Goal: Task Accomplishment & Management: Complete application form

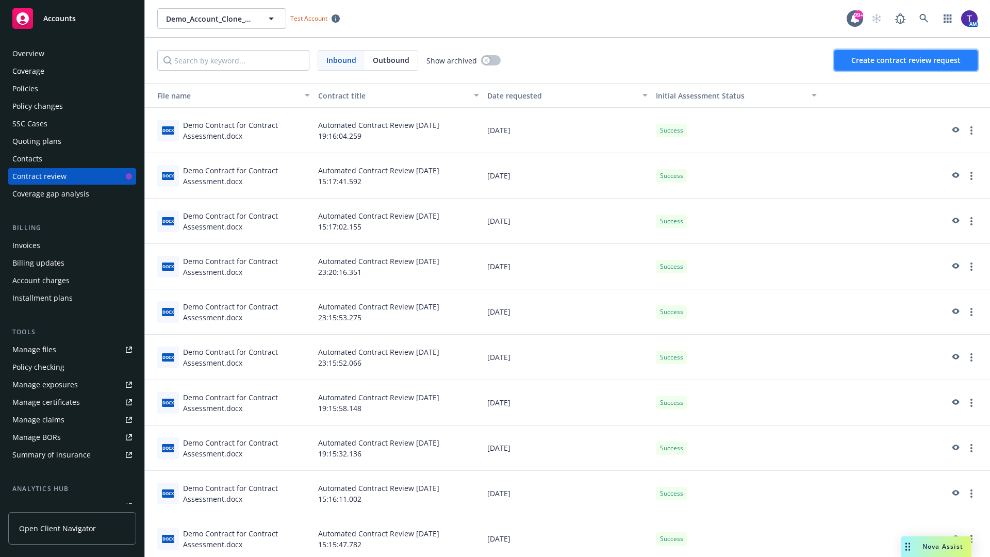
click at [907, 60] on span "Create contract review request" at bounding box center [905, 60] width 109 height 10
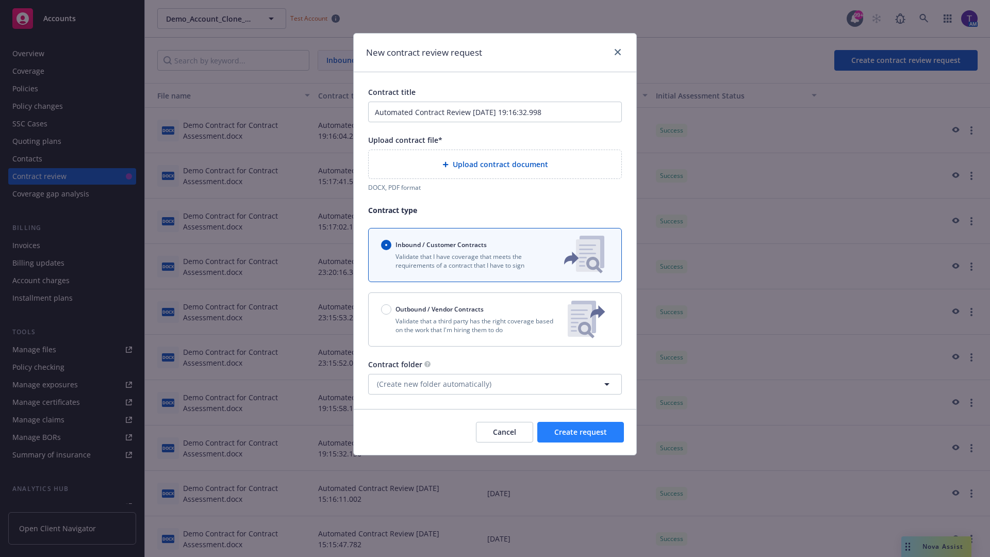
type input "Automated Contract Review [DATE] 19:16:32.998"
click at [495, 319] on p "Validate that a third party has the right coverage based on the work that I'm h…" at bounding box center [470, 326] width 178 height 18
radio input "false"
radio input "true"
click at [581, 437] on span "Create request" at bounding box center [580, 432] width 53 height 10
